Goal: Communication & Community: Ask a question

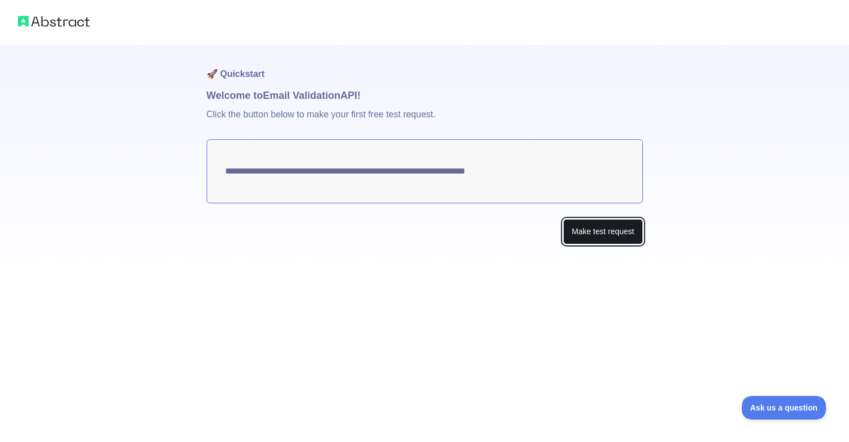
click at [569, 225] on button "Make test request" at bounding box center [602, 231] width 79 height 25
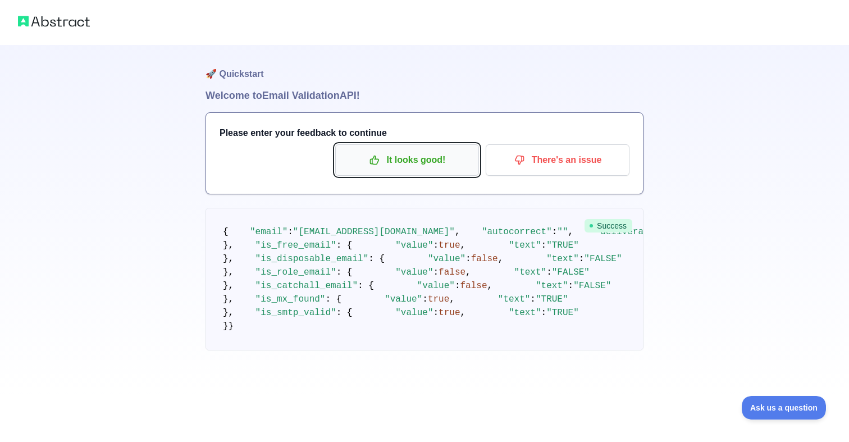
click at [398, 166] on p "It looks good!" at bounding box center [407, 159] width 127 height 19
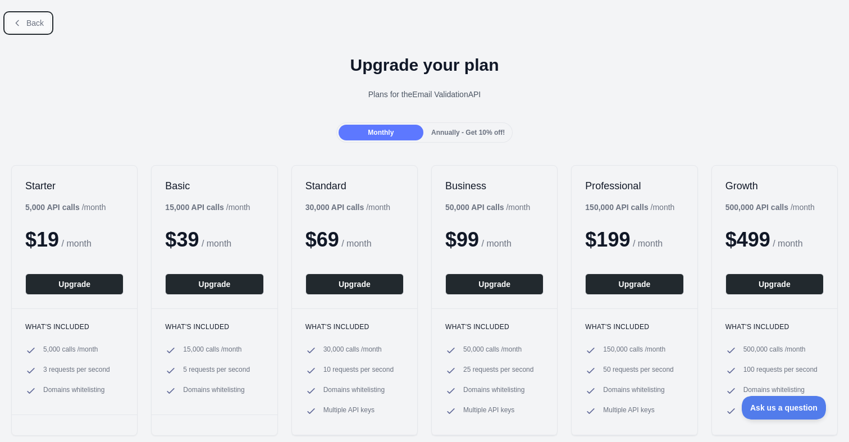
click at [34, 25] on span "Back" at bounding box center [34, 23] width 17 height 9
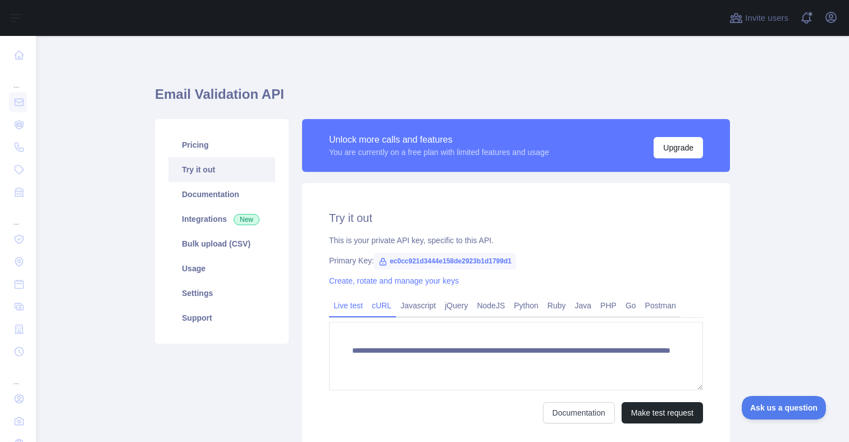
click at [386, 300] on link "cURL" at bounding box center [381, 305] width 29 height 18
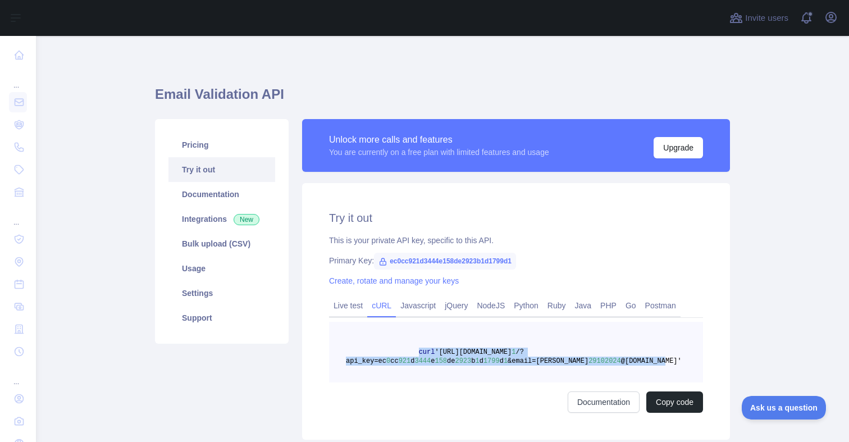
drag, startPoint x: 421, startPoint y: 354, endPoint x: 636, endPoint y: 358, distance: 215.1
click at [636, 358] on pre "curl '[URL][DOMAIN_NAME] 1 /?api_key=ec 0 cc 921 d 3444 e 158 de 2923 b 1 d 179…" at bounding box center [516, 352] width 374 height 61
copy span "curl '[URL][DOMAIN_NAME] 1 /?api_key=ec 0 cc 921 d 3444 e 158 de 2923 b 1 d 179…"
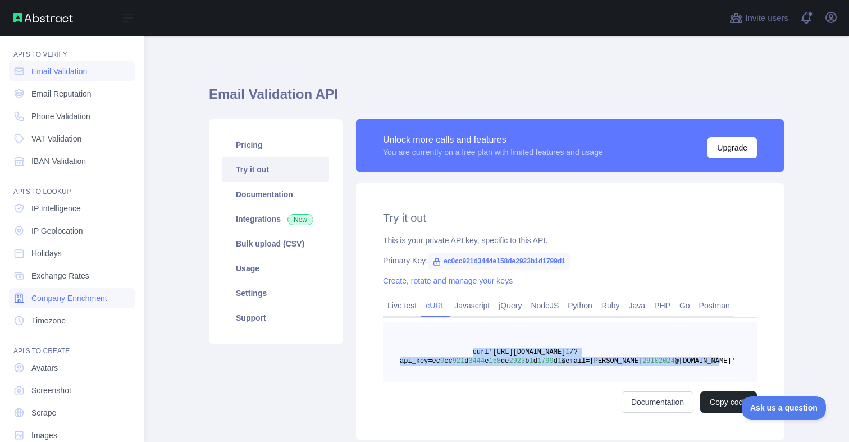
scroll to position [52, 0]
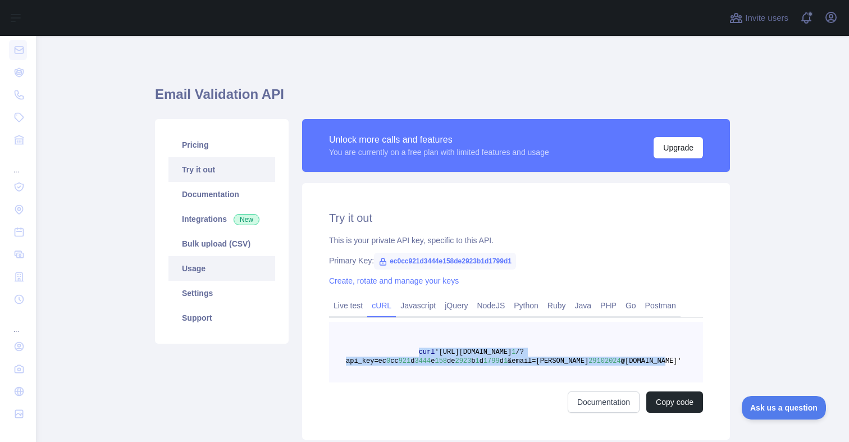
click at [223, 273] on link "Usage" at bounding box center [221, 268] width 107 height 25
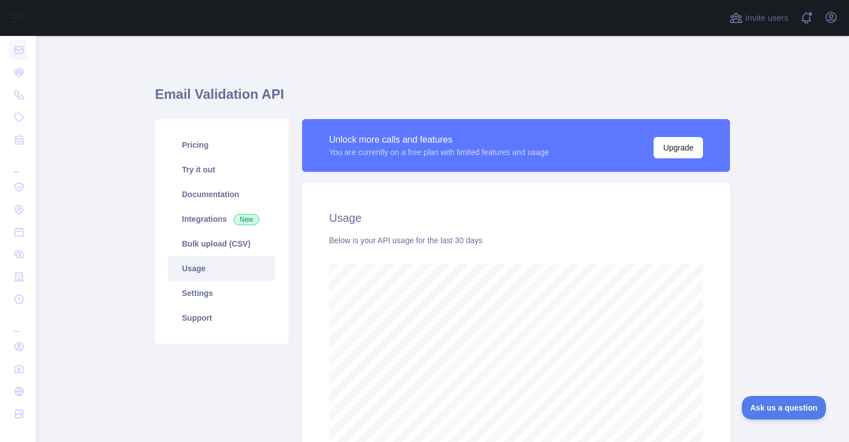
scroll to position [561136, 560837]
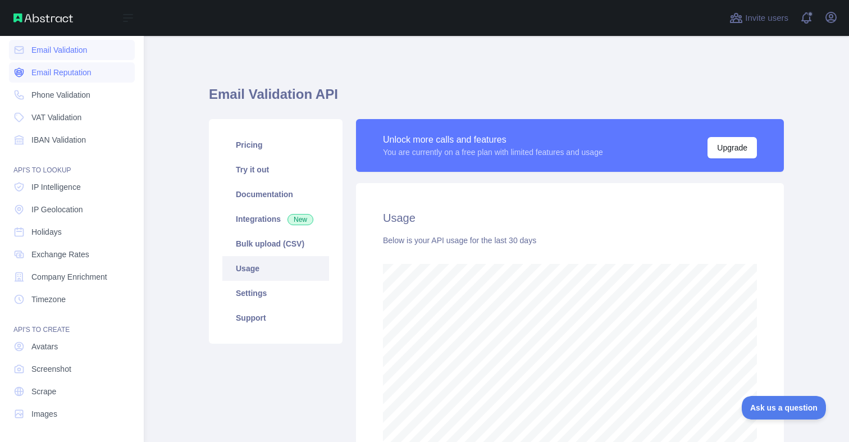
click at [83, 77] on span "Email Reputation" at bounding box center [61, 72] width 60 height 11
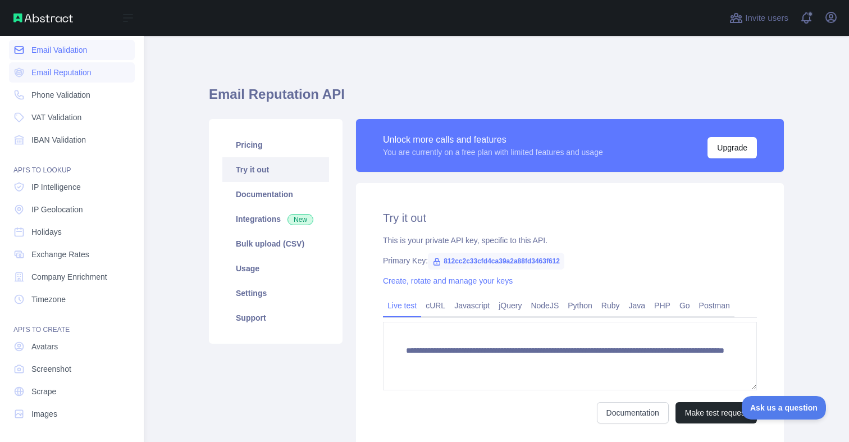
click at [79, 58] on link "Email Validation" at bounding box center [72, 50] width 126 height 20
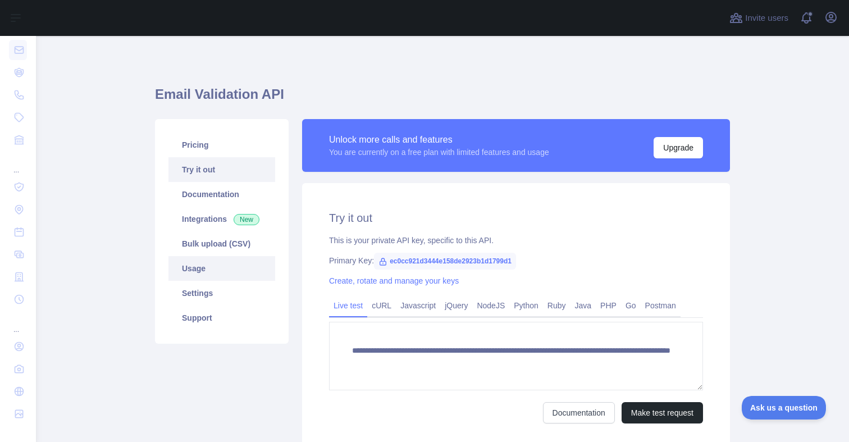
click at [208, 262] on link "Usage" at bounding box center [221, 268] width 107 height 25
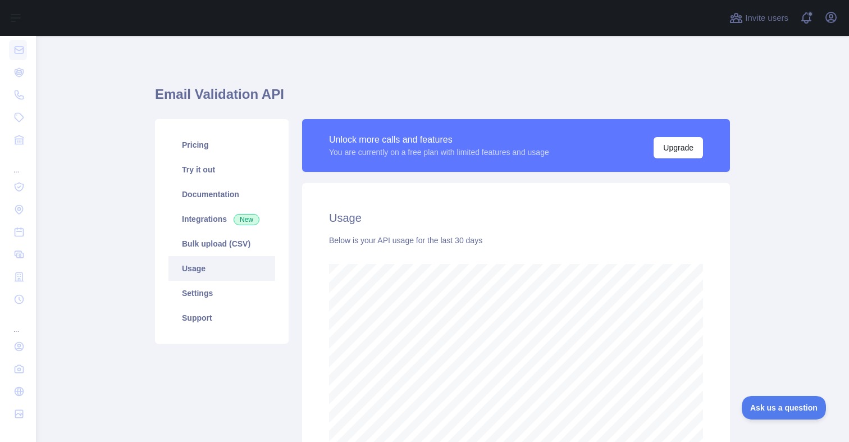
scroll to position [406, 813]
click at [206, 299] on link "Settings" at bounding box center [221, 293] width 107 height 25
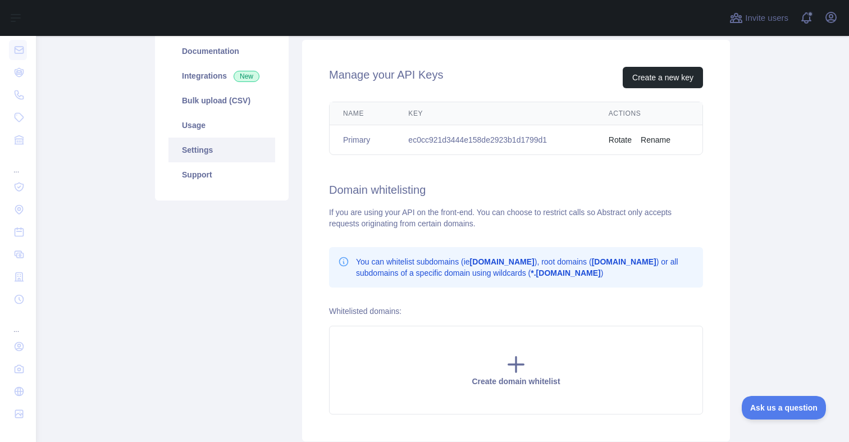
scroll to position [75, 0]
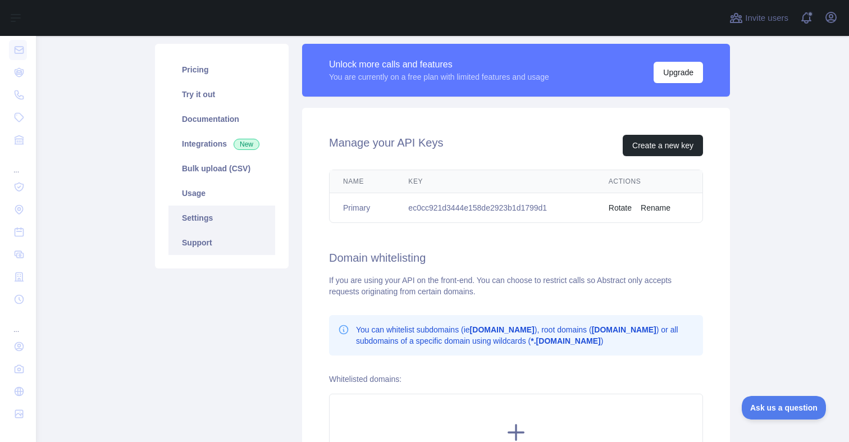
click at [223, 242] on link "Support" at bounding box center [221, 242] width 107 height 25
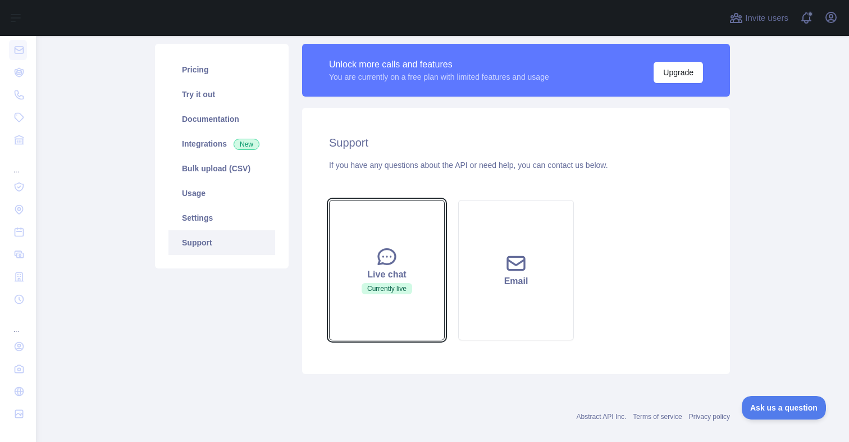
click at [413, 280] on div "Live chat" at bounding box center [387, 274] width 88 height 13
click at [386, 257] on icon at bounding box center [386, 256] width 17 height 15
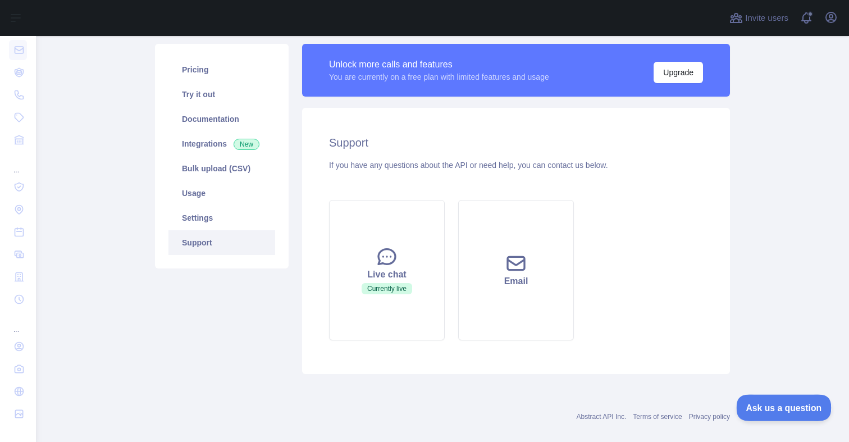
click at [782, 404] on span "Ask us a question" at bounding box center [778, 406] width 84 height 8
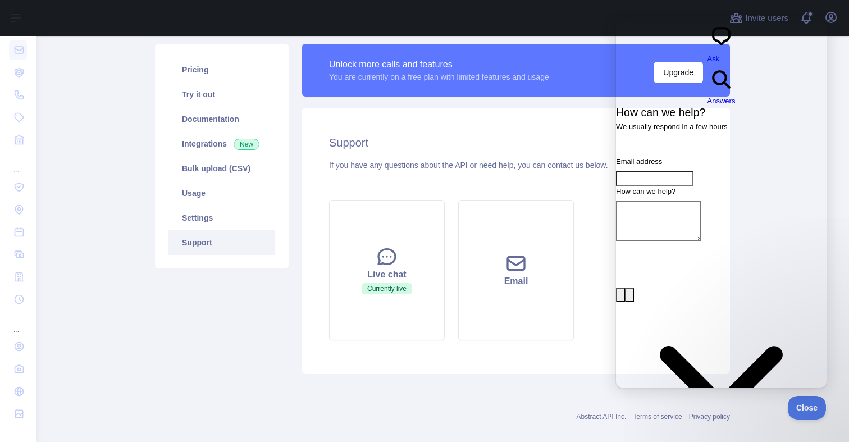
paste input "**********"
type input "**********"
click at [673, 244] on div "Contact form" at bounding box center [721, 244] width 211 height 0
click at [672, 202] on textarea "How can we help?" at bounding box center [658, 221] width 85 height 40
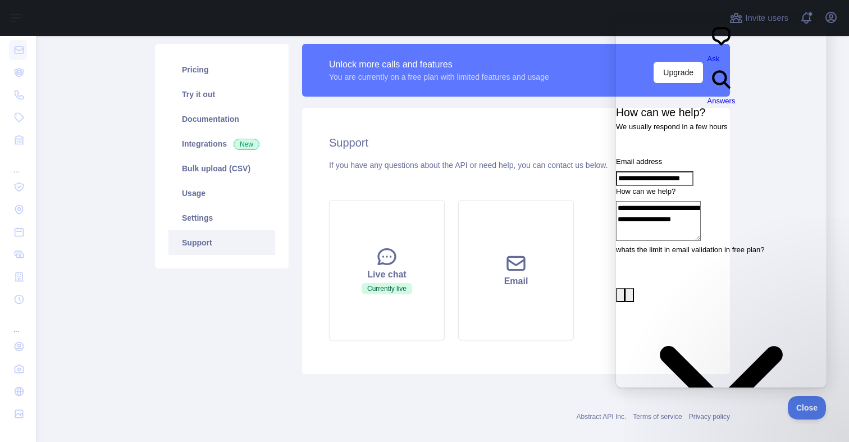
type textarea "**********"
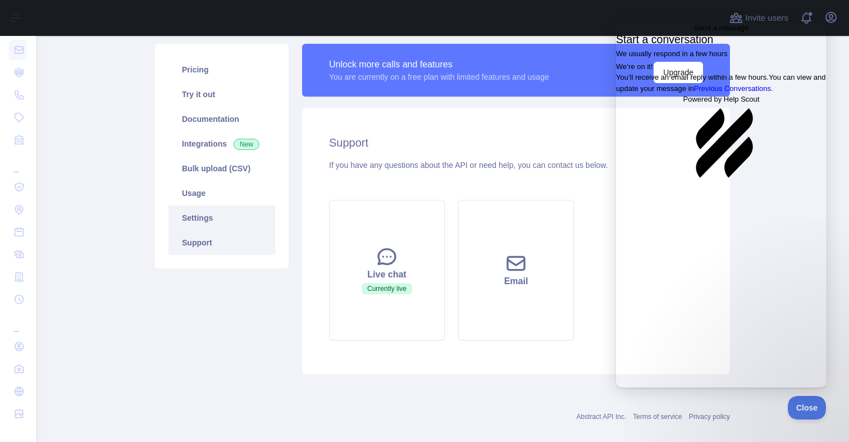
click at [235, 220] on link "Settings" at bounding box center [221, 218] width 107 height 25
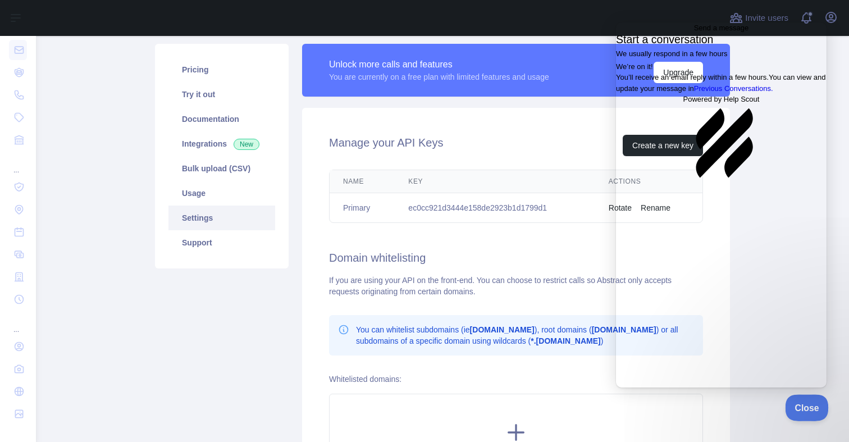
click at [806, 403] on span "Close" at bounding box center [804, 406] width 38 height 8
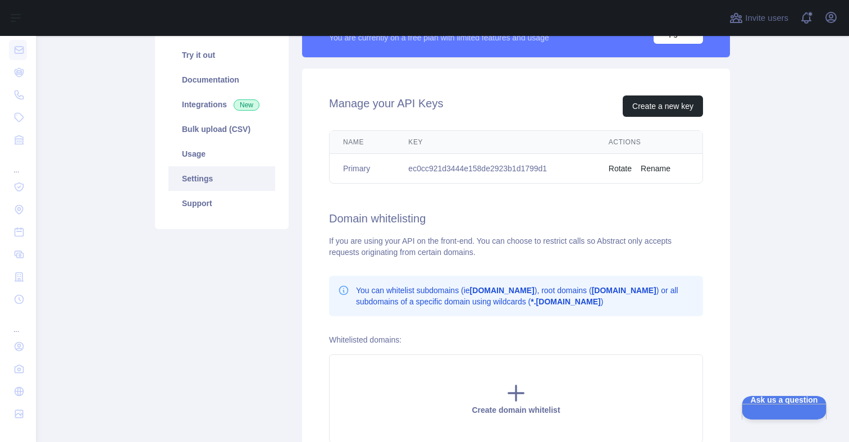
scroll to position [111, 0]
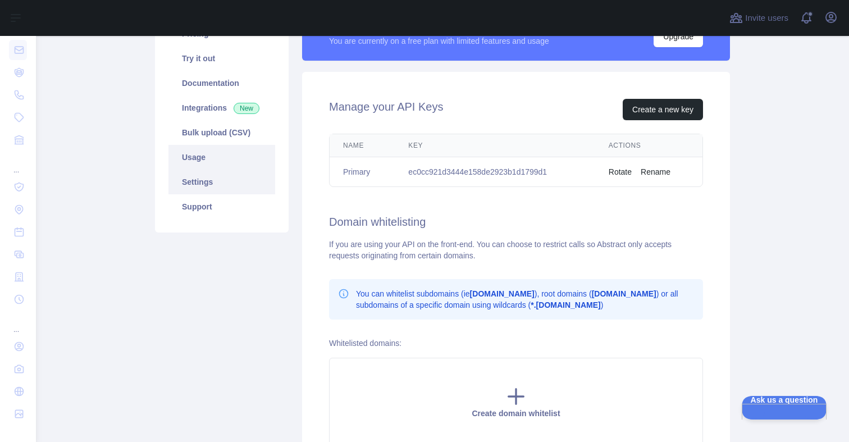
click at [242, 152] on link "Usage" at bounding box center [221, 157] width 107 height 25
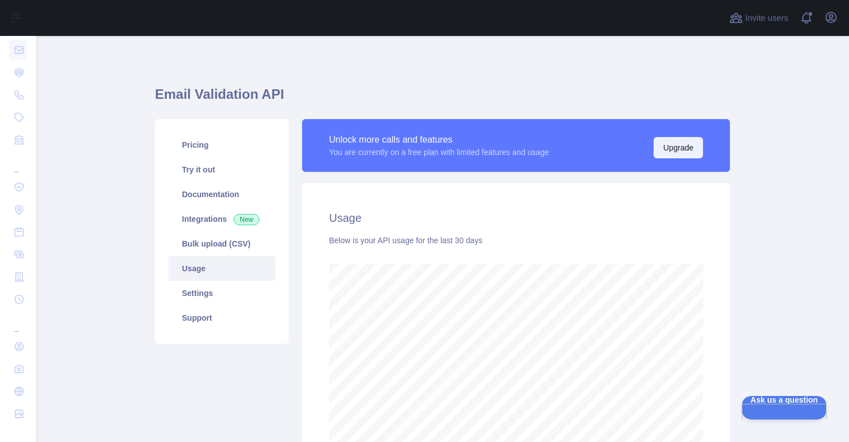
click at [659, 140] on button "Upgrade" at bounding box center [678, 147] width 49 height 21
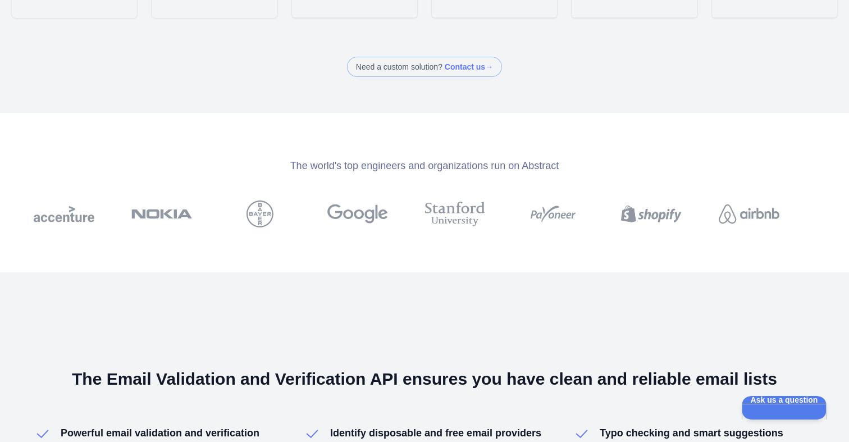
scroll to position [713, 0]
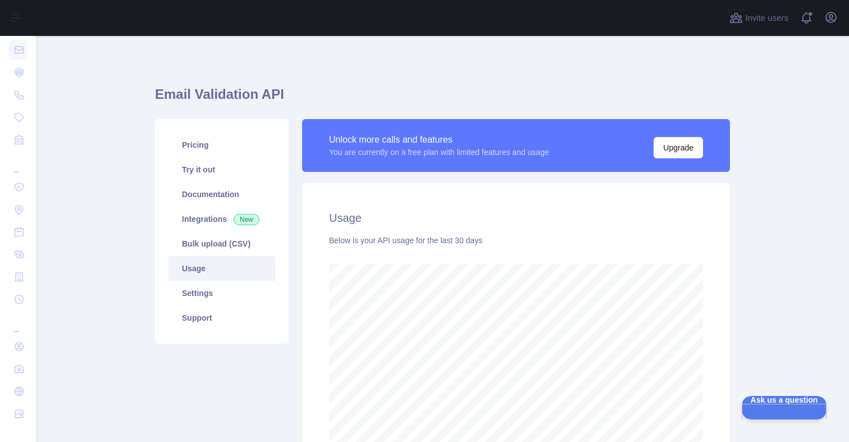
scroll to position [406, 813]
